Goal: Check status: Check status

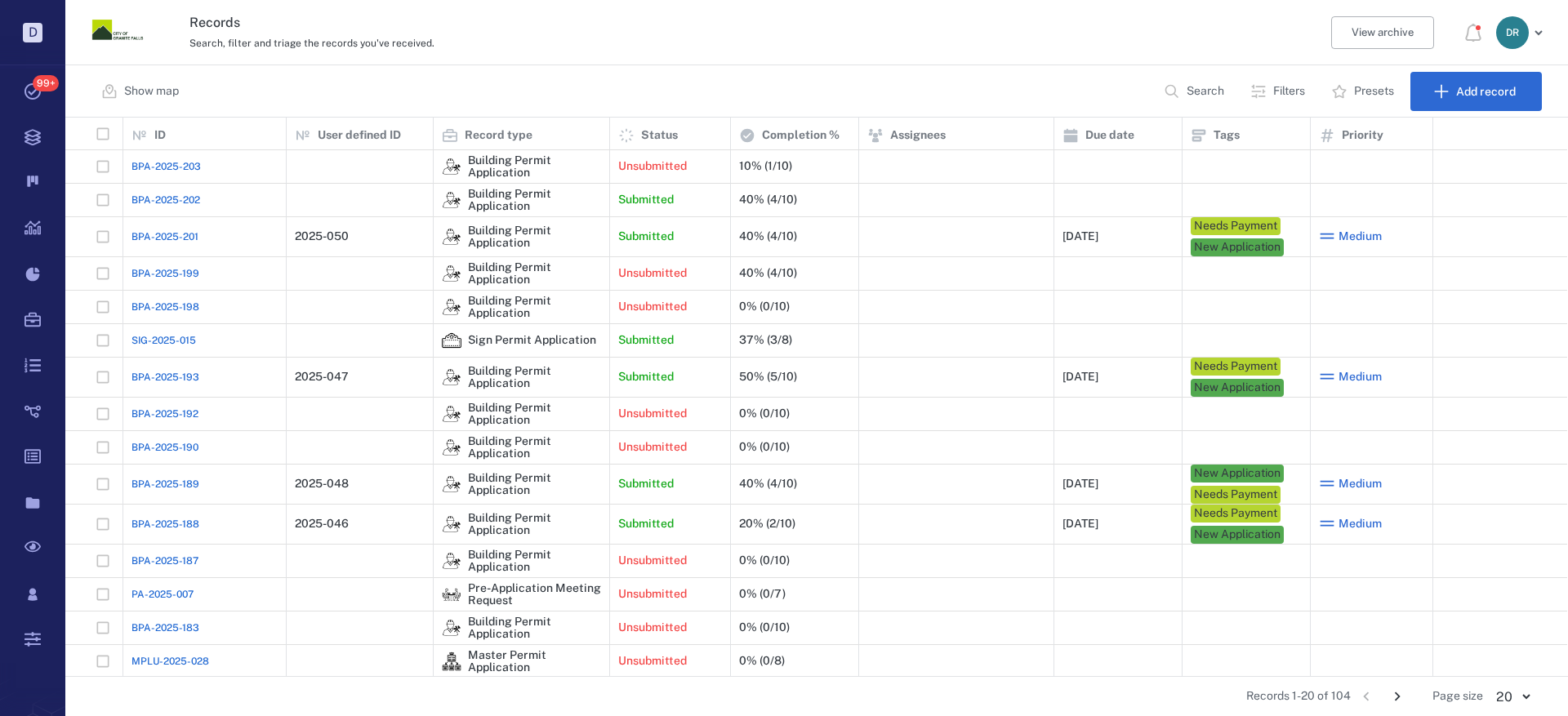
click at [181, 201] on span "BPA-2025-202" at bounding box center [166, 201] width 69 height 15
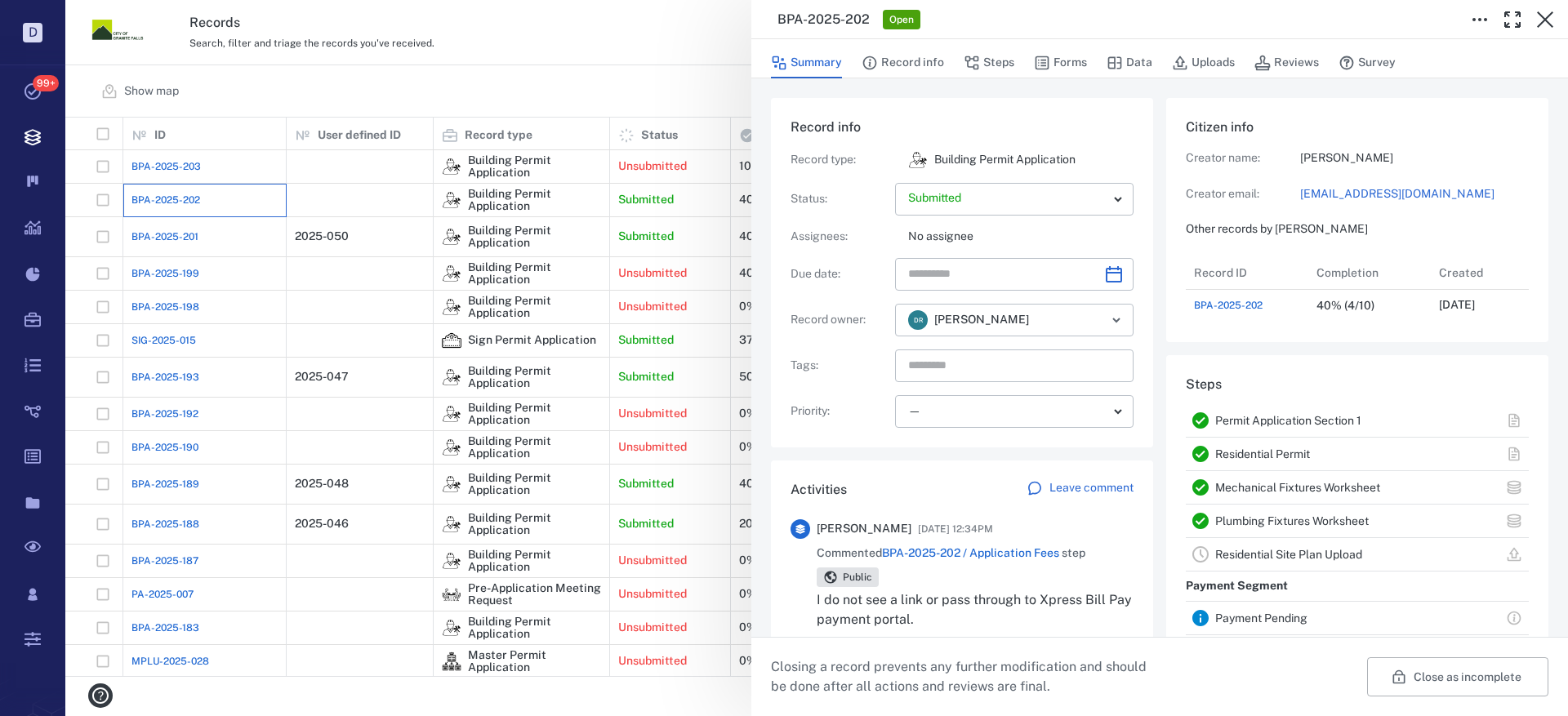
scroll to position [132, 0]
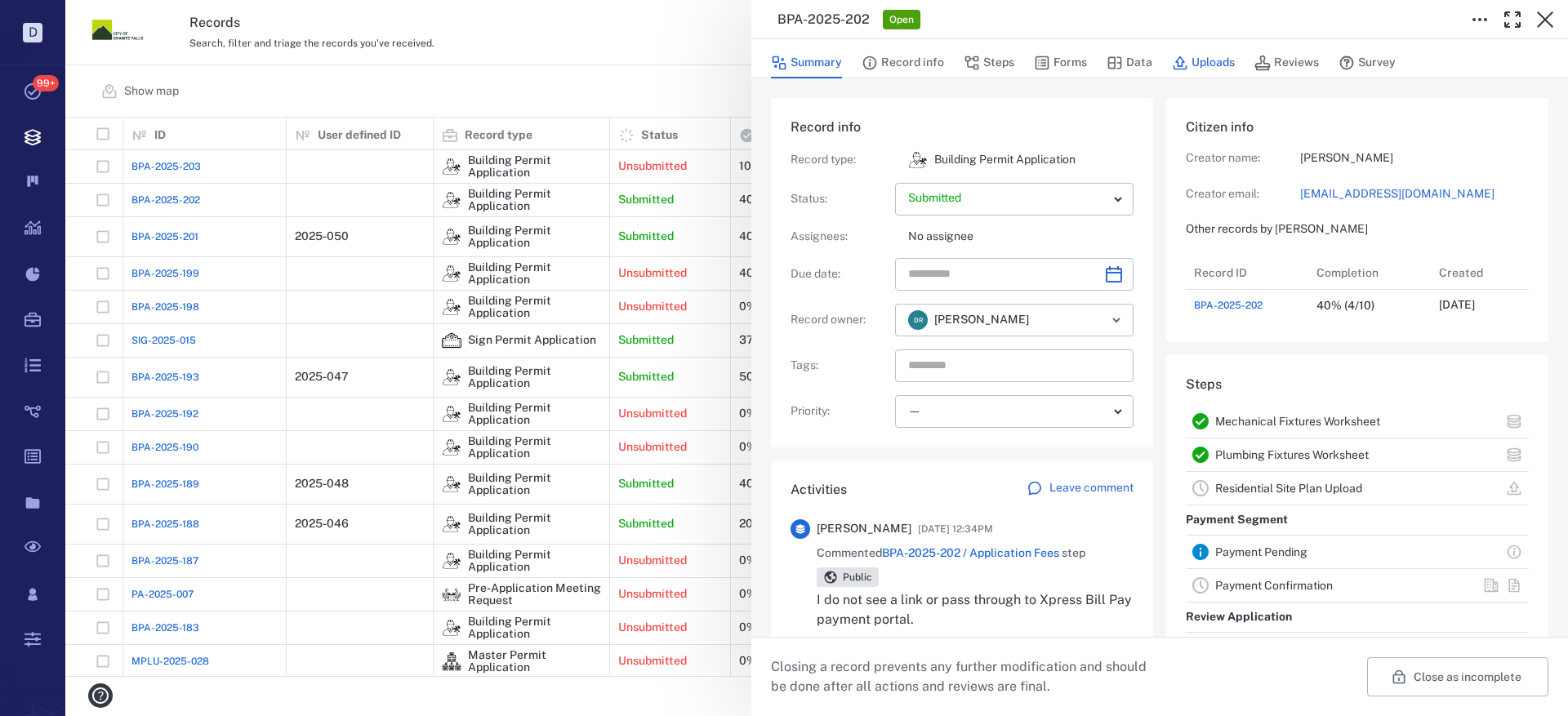
click at [1197, 58] on button "Uploads" at bounding box center [1204, 62] width 63 height 31
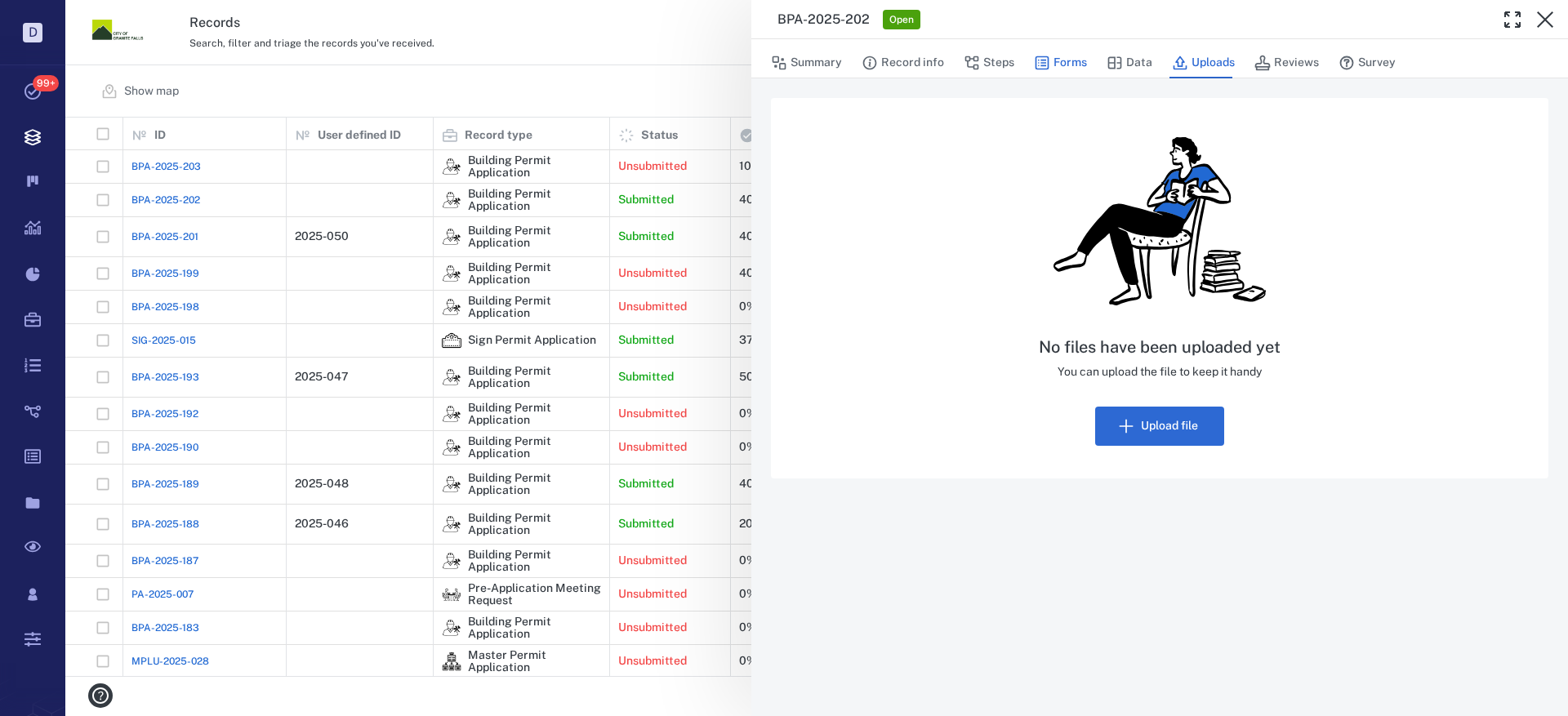
click at [1049, 59] on icon "button" at bounding box center [1042, 63] width 17 height 17
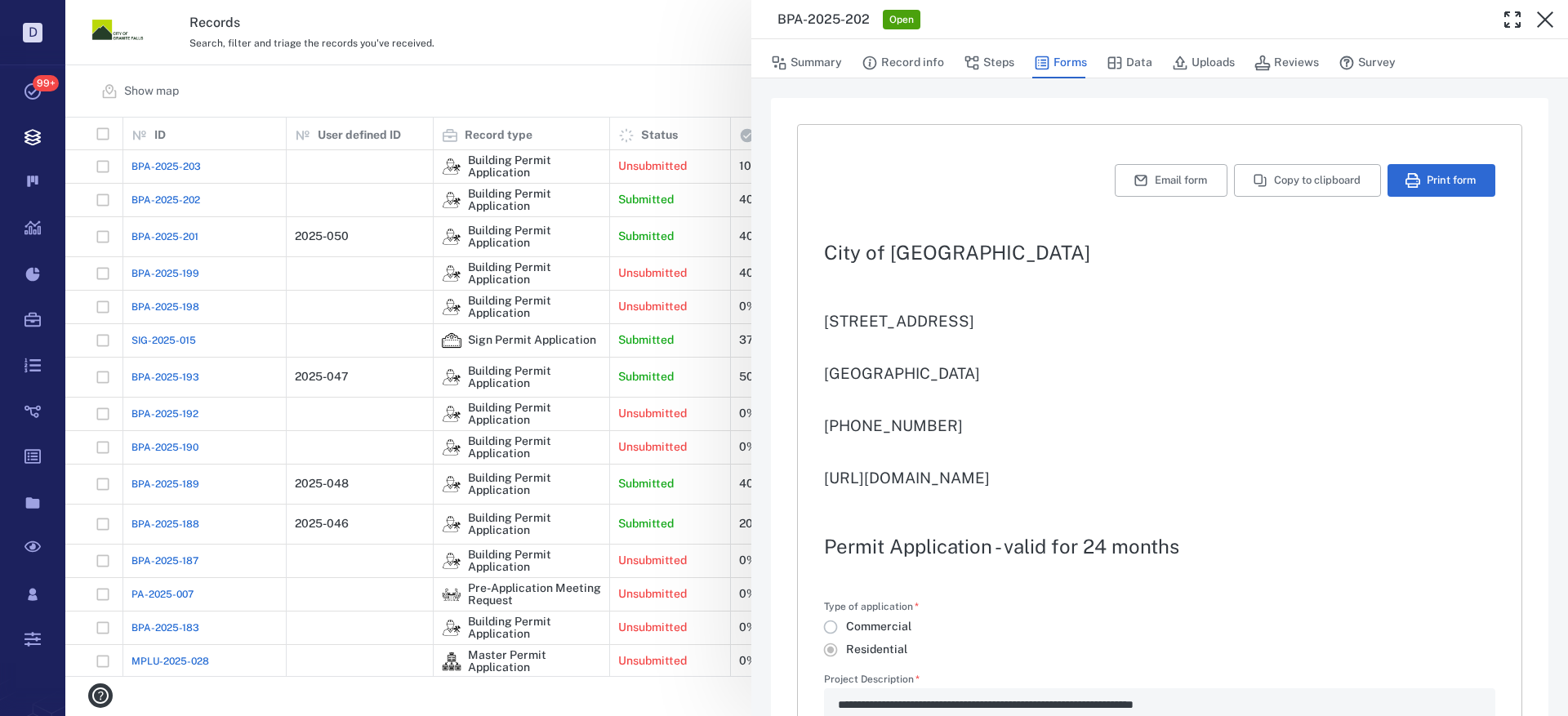
type input "**********"
type textarea "*"
click at [895, 70] on button "Record info" at bounding box center [903, 62] width 83 height 31
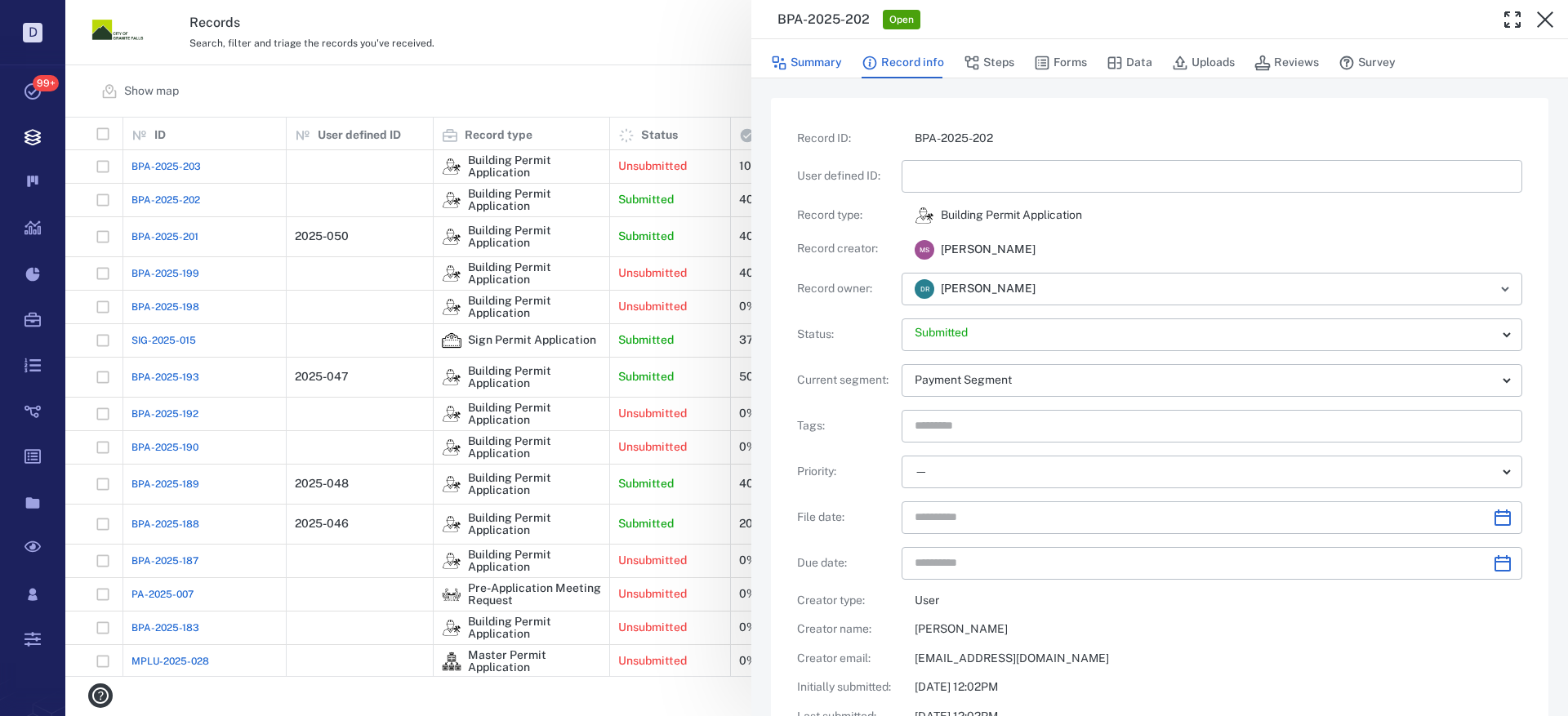
click at [803, 59] on button "Summary" at bounding box center [806, 62] width 71 height 31
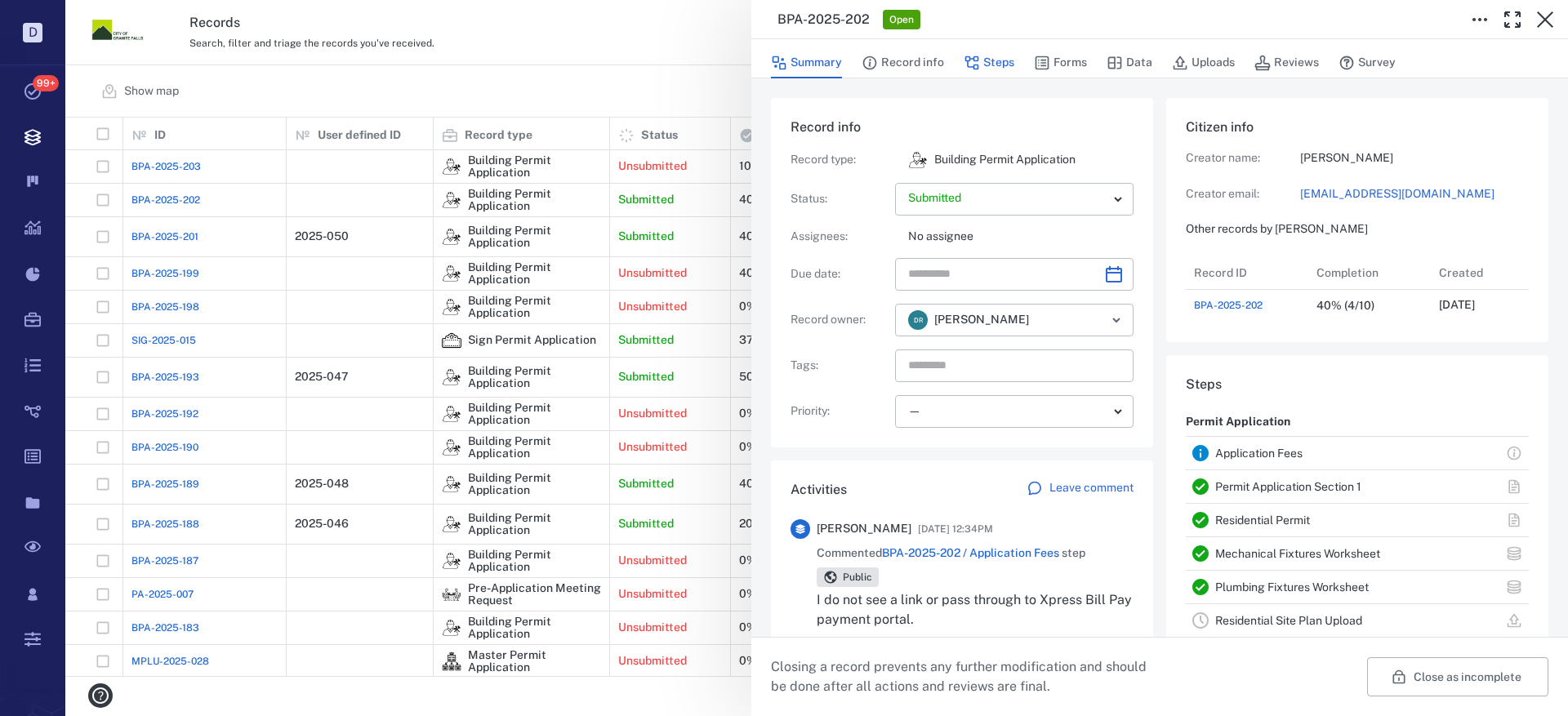
scroll to position [65, 324]
click at [1547, 22] on icon "button" at bounding box center [1546, 20] width 17 height 17
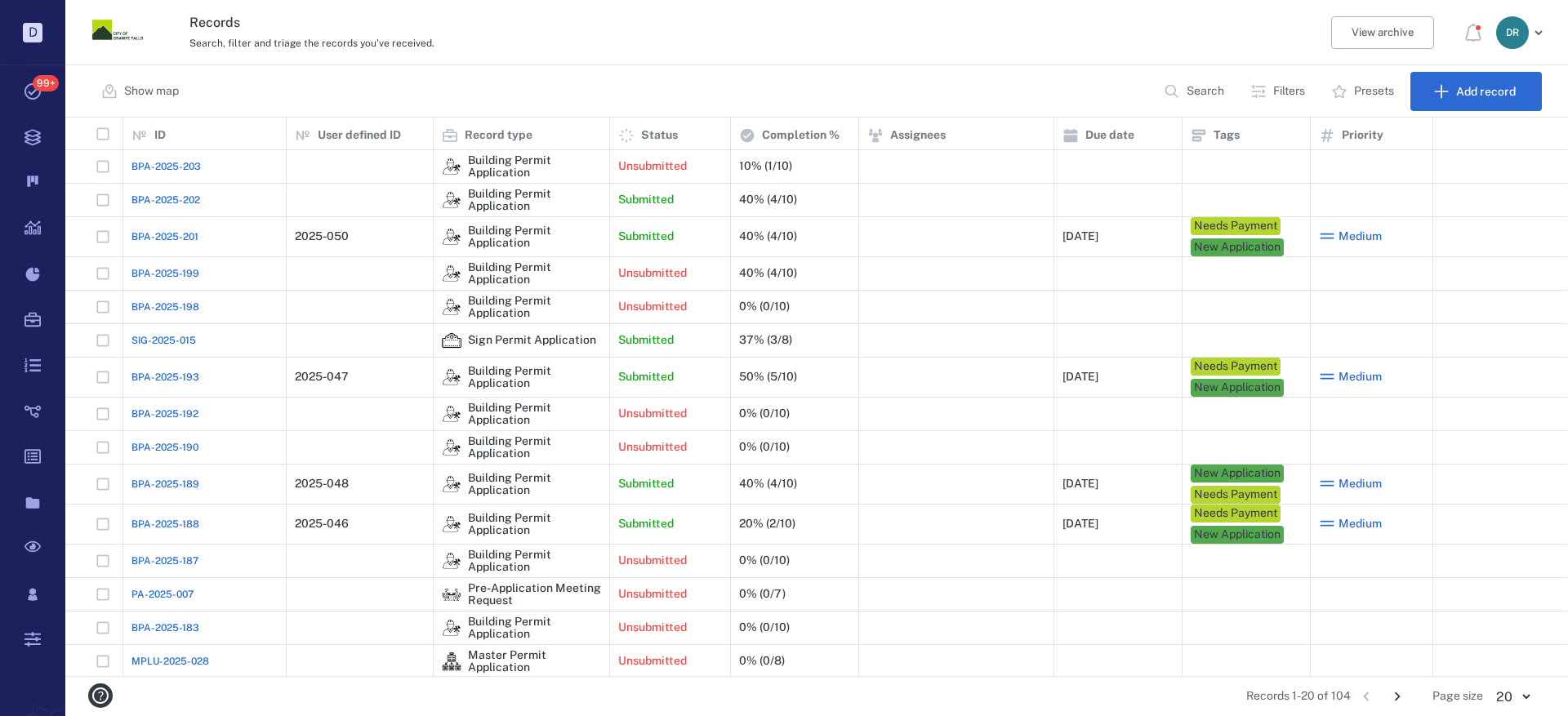
click at [157, 197] on span "BPA-2025-202" at bounding box center [166, 201] width 69 height 15
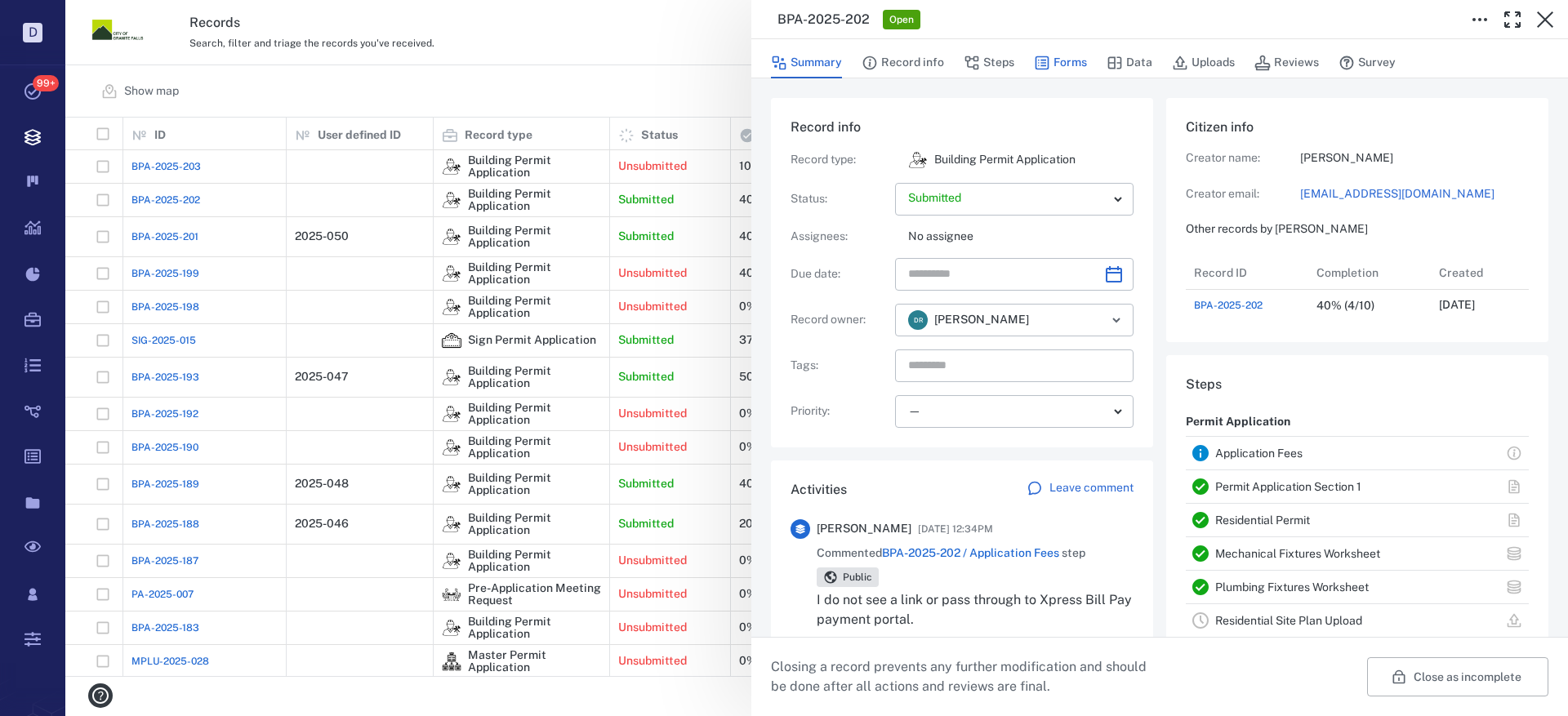
click at [1042, 57] on icon "button" at bounding box center [1042, 63] width 14 height 14
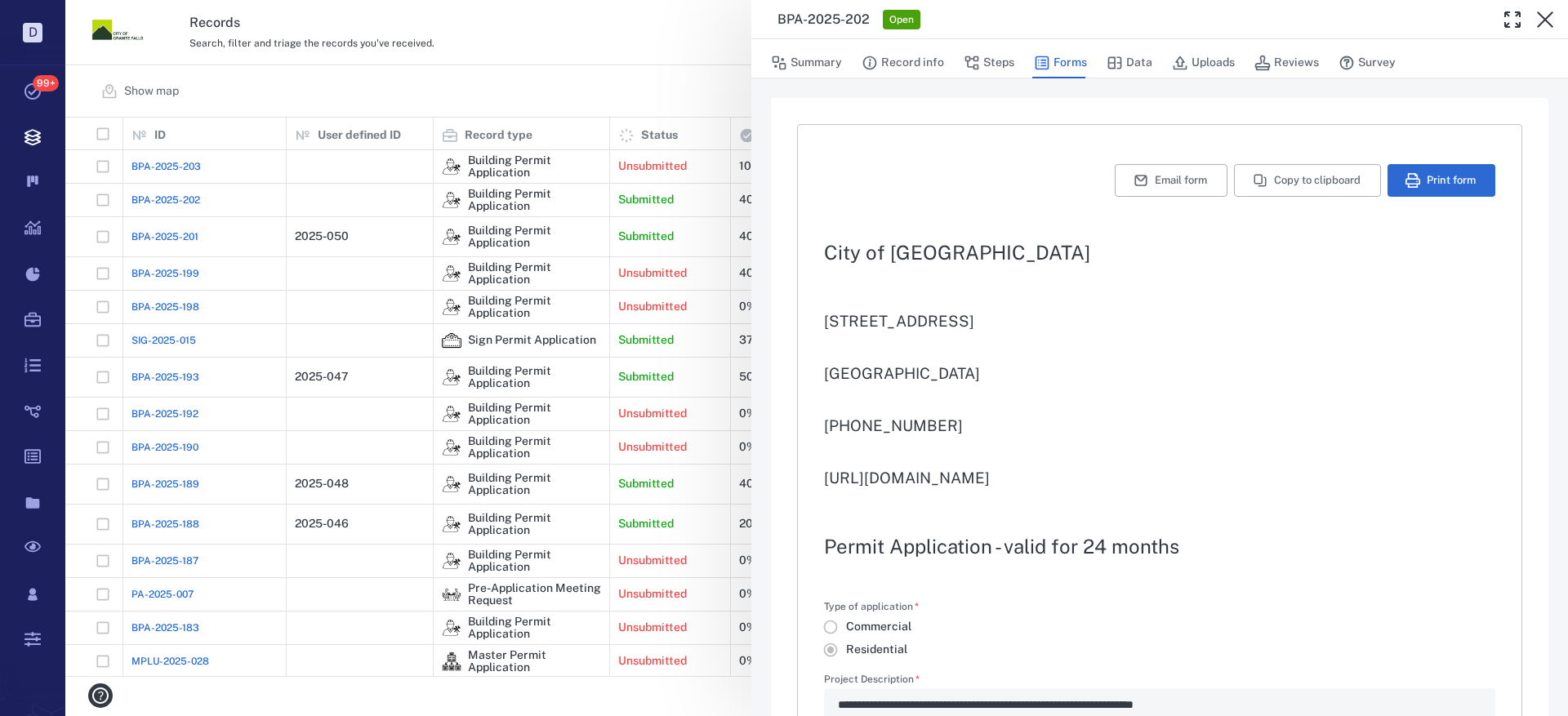
type input "**********"
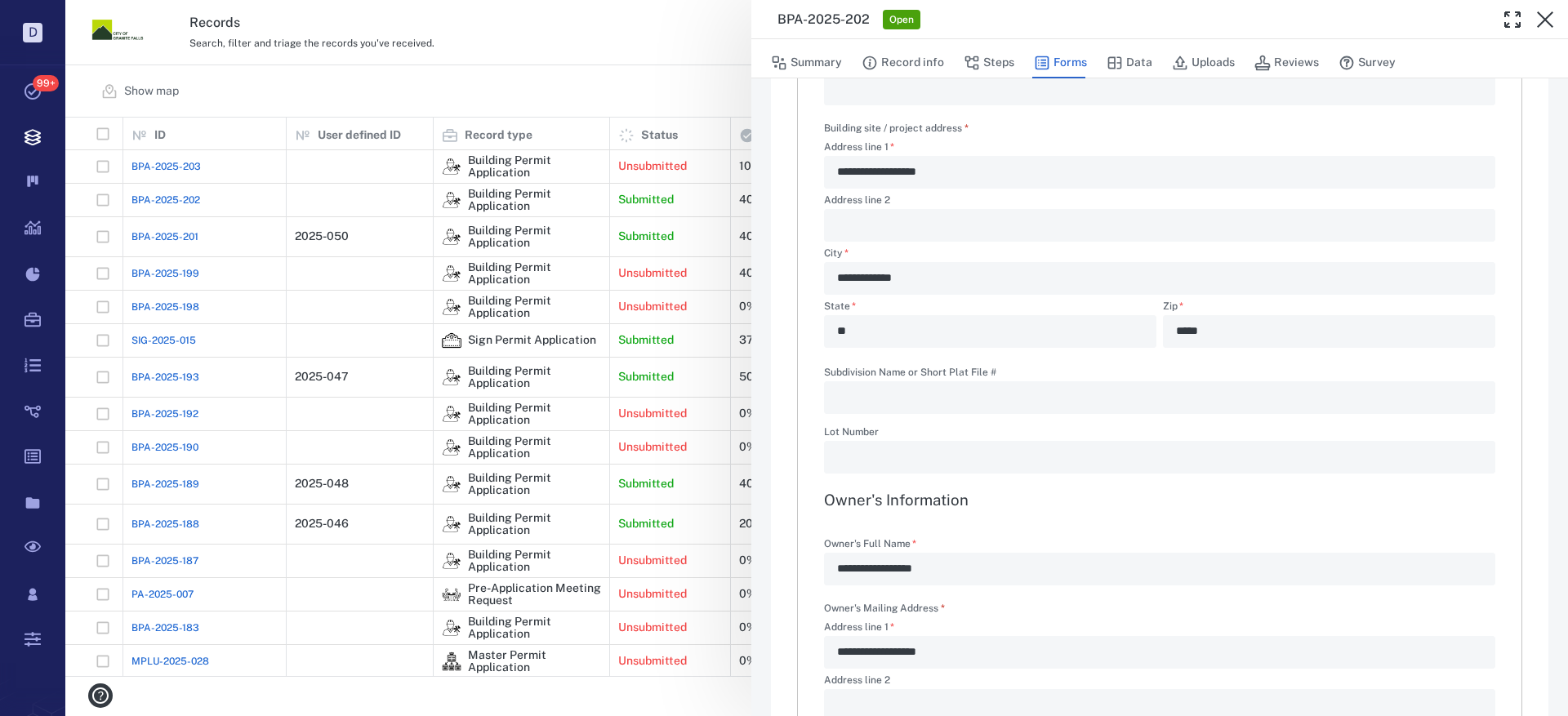
scroll to position [1061, 0]
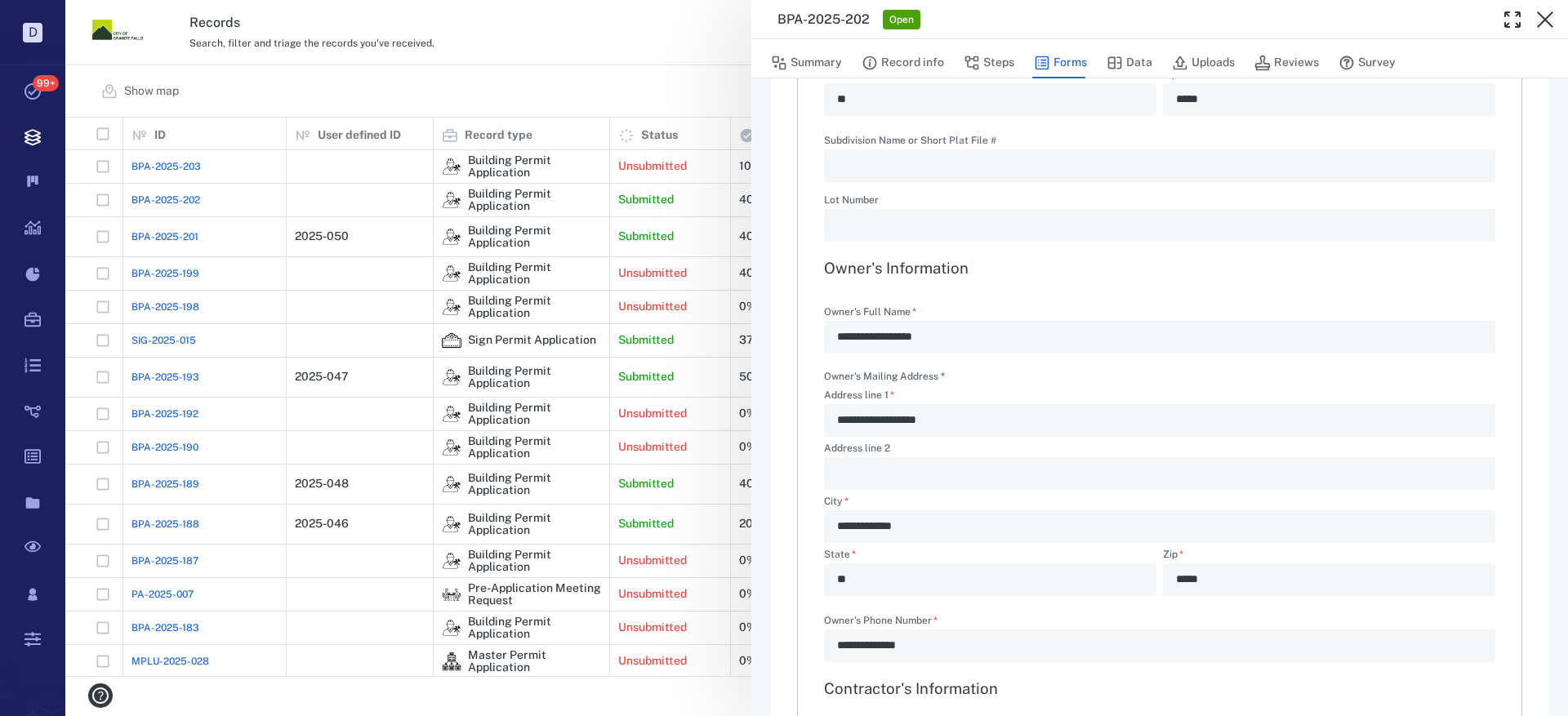
click at [834, 340] on div "**********" at bounding box center [1159, 337] width 672 height 33
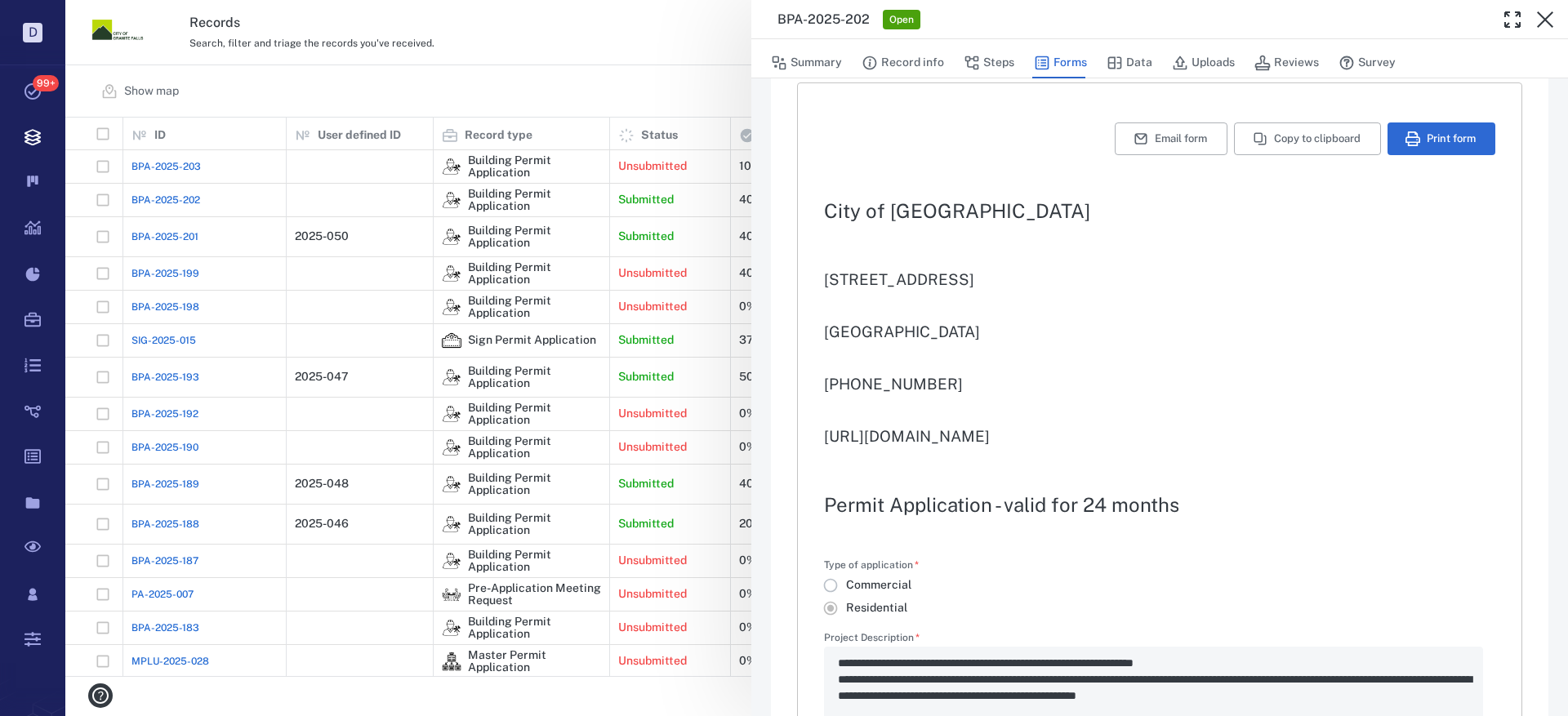
scroll to position [0, 0]
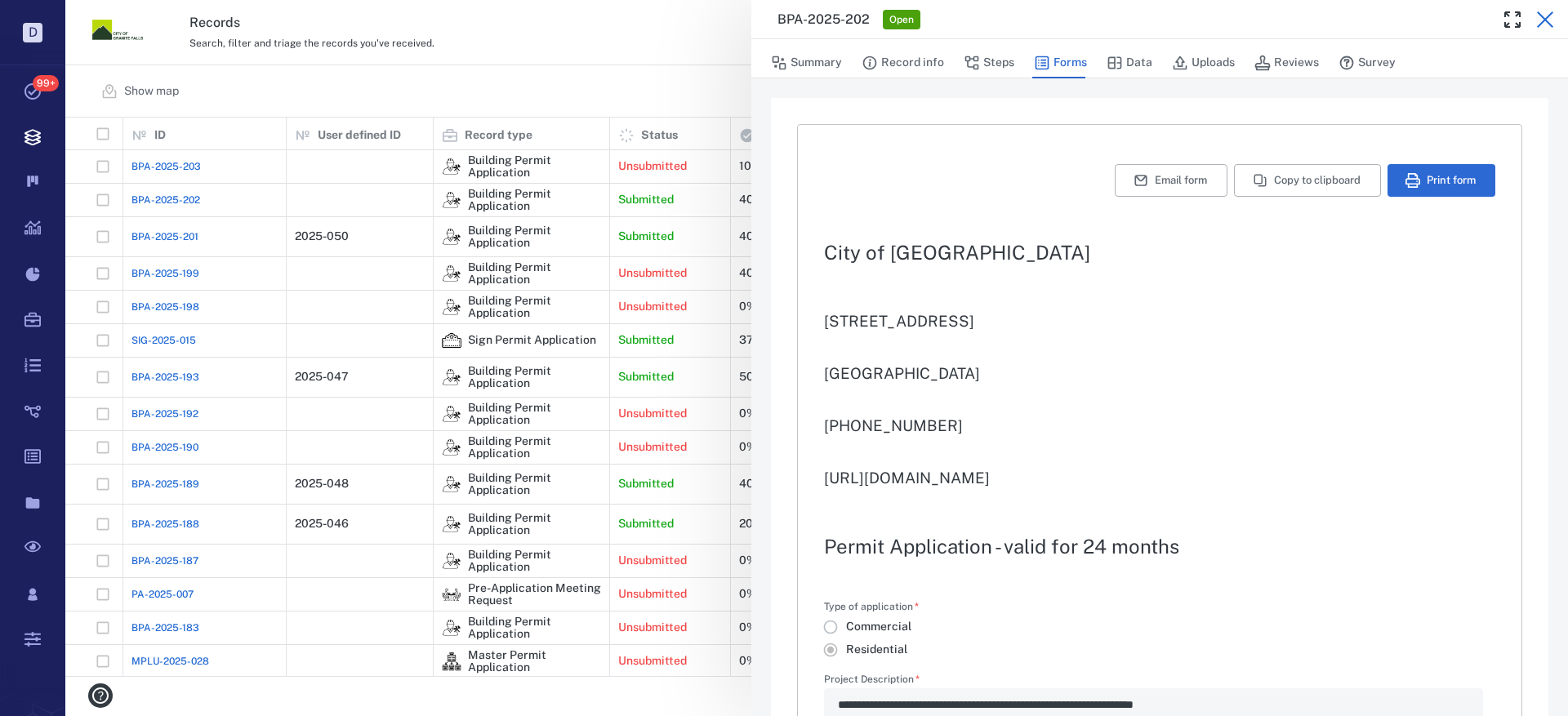
click at [1548, 24] on icon "button" at bounding box center [1545, 20] width 20 height 20
